Goal: Information Seeking & Learning: Learn about a topic

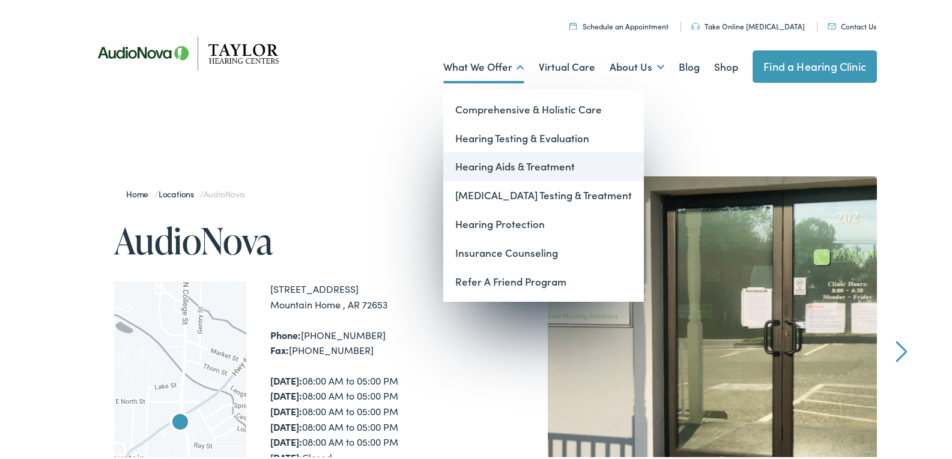
click at [494, 163] on link "Hearing Aids & Treatment" at bounding box center [543, 164] width 201 height 29
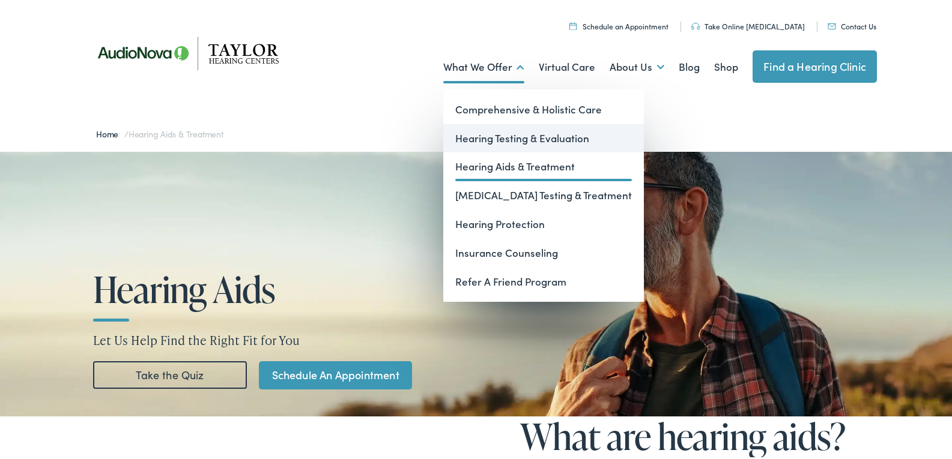
click at [498, 139] on link "Hearing Testing & Evaluation" at bounding box center [543, 136] width 201 height 29
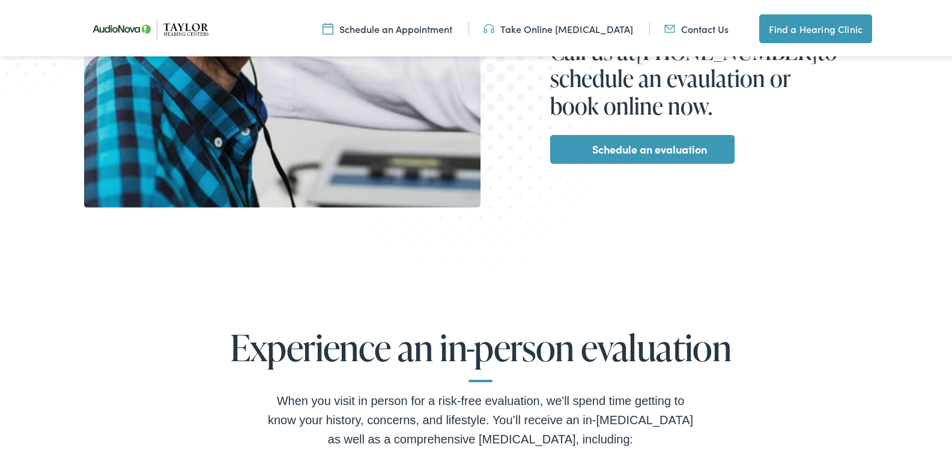
scroll to position [480, 0]
